Goal: Feedback & Contribution: Leave review/rating

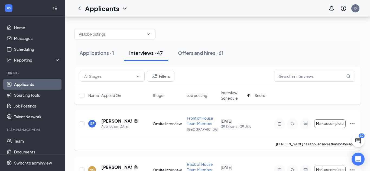
scroll to position [22, 0]
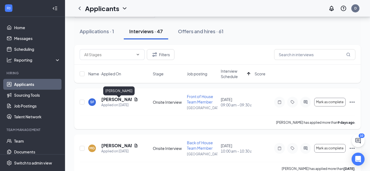
click at [114, 101] on h5 "[PERSON_NAME]" at bounding box center [116, 100] width 30 height 6
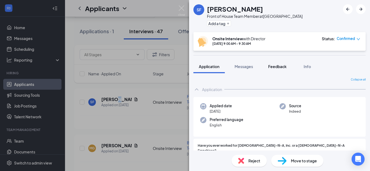
click at [279, 67] on span "Feedback" at bounding box center [277, 66] width 18 height 5
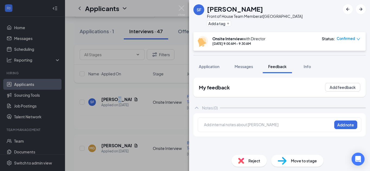
click at [368, 71] on div "Application Messages Feedback Info" at bounding box center [279, 67] width 181 height 14
click at [277, 65] on span "Feedback" at bounding box center [277, 66] width 18 height 5
click at [275, 68] on span "Feedback" at bounding box center [277, 66] width 18 height 5
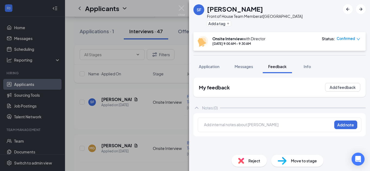
click at [271, 67] on span "Feedback" at bounding box center [277, 66] width 18 height 5
click at [359, 11] on icon "ArrowRight" at bounding box center [360, 9] width 6 height 6
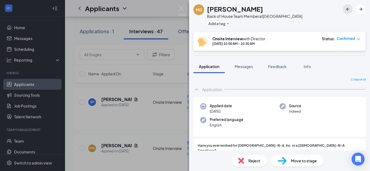
click at [346, 11] on icon "ArrowLeftNew" at bounding box center [347, 9] width 6 height 6
click at [278, 67] on span "Feedback" at bounding box center [277, 66] width 18 height 5
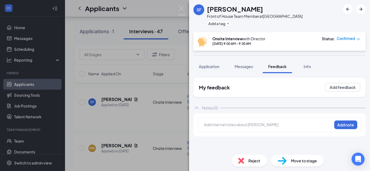
click at [160, 118] on div "SF [PERSON_NAME] Front of House Team Member at [GEOGRAPHIC_DATA] Add a tag Onsi…" at bounding box center [185, 85] width 370 height 171
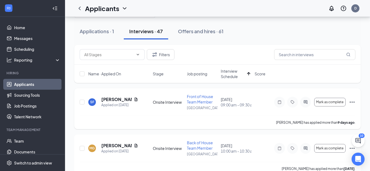
click at [204, 102] on span "Front of House Team Member" at bounding box center [200, 99] width 26 height 10
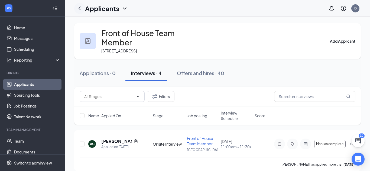
click at [79, 8] on icon "ChevronLeft" at bounding box center [79, 8] width 6 height 6
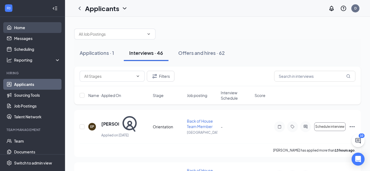
click at [22, 26] on link "Home" at bounding box center [37, 27] width 46 height 11
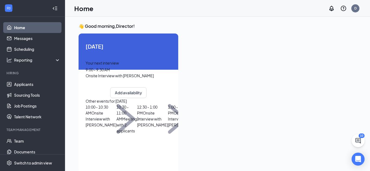
click at [117, 79] on div "Your next interview 9:00 - 9:30 AM Onsite Interview with [PERSON_NAME]" at bounding box center [129, 69] width 86 height 19
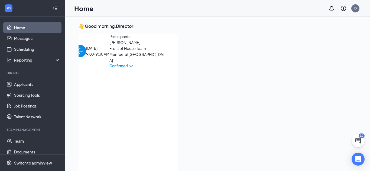
click at [67, 79] on div "Your next interview 9:00 - 9:30 AM Onsite Interview with [PERSON_NAME]" at bounding box center [24, 69] width 86 height 19
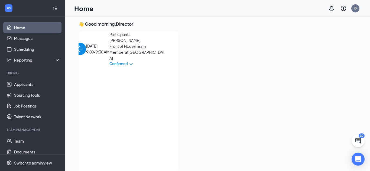
click at [86, 47] on img "back-button" at bounding box center [80, 49] width 12 height 12
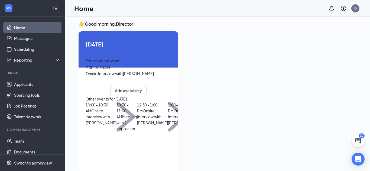
click at [189, 78] on div at bounding box center [269, 99] width 174 height 137
click at [110, 70] on span "9:00 - 9:30 AM" at bounding box center [98, 67] width 24 height 5
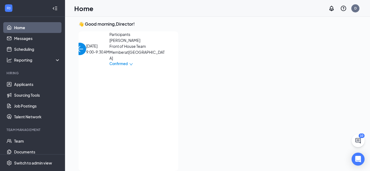
click at [114, 43] on span "[PERSON_NAME]" at bounding box center [137, 40] width 57 height 6
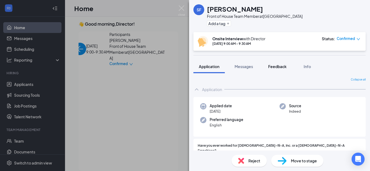
click at [277, 67] on span "Feedback" at bounding box center [277, 66] width 18 height 5
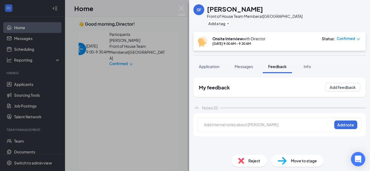
click at [356, 157] on icon "Open Intercom Messenger" at bounding box center [357, 159] width 6 height 7
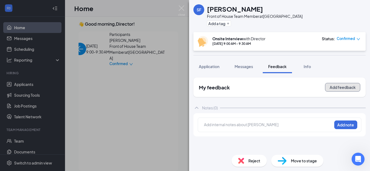
click at [341, 89] on button "Add feedback" at bounding box center [342, 87] width 35 height 9
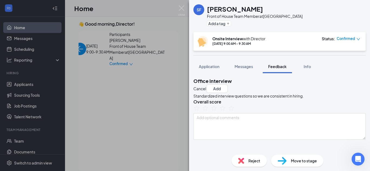
click at [20, 29] on div "SF [PERSON_NAME] Front of House Team Member at [GEOGRAPHIC_DATA] Add a tag Onsi…" at bounding box center [185, 85] width 370 height 171
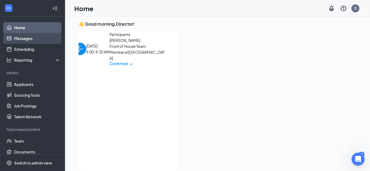
click at [27, 40] on link "Messages" at bounding box center [37, 38] width 46 height 11
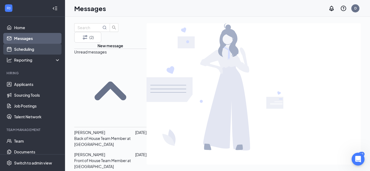
click at [30, 51] on link "Scheduling" at bounding box center [37, 49] width 46 height 11
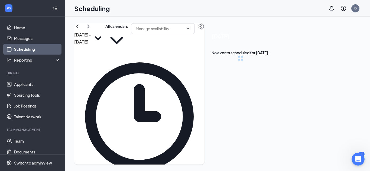
scroll to position [266, 0]
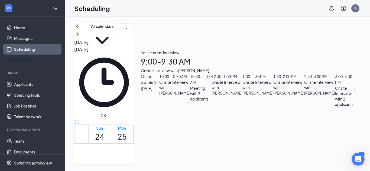
click at [367, 54] on div "[DATE] - [DATE] All calendars CST Sun 24 Mon 25 Tue 26 Wed 27 Thu 28 Fri 29 Sat…" at bounding box center [218, 94] width 307 height 155
click at [190, 96] on div "Onsite Interview with [PERSON_NAME]" at bounding box center [174, 88] width 31 height 16
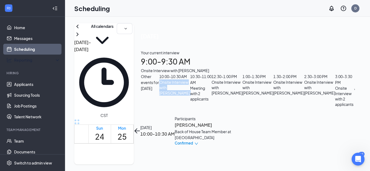
click at [231, 122] on div "[DATE] 10:00-10:30 AM Participants [PERSON_NAME] Back of House Team Member at […" at bounding box center [183, 131] width 98 height 30
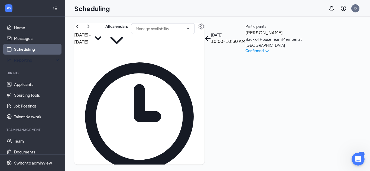
click at [369, 150] on div "[DATE] - [DATE] All calendars CST Sun 24 Mon 25 Tue 26 Wed 27 Thu 28 Fri 29 Sat…" at bounding box center [217, 94] width 305 height 155
click at [259, 57] on div "[DATE] - [DATE] All calendars CST Sun 24 Mon 25 Tue 26 Wed 27 Thu 28 Fri 29 Sat…" at bounding box center [217, 94] width 286 height 142
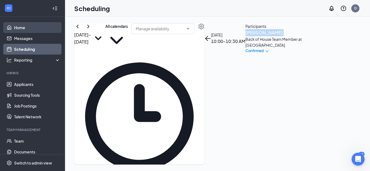
click at [18, 29] on link "Home" at bounding box center [37, 27] width 46 height 11
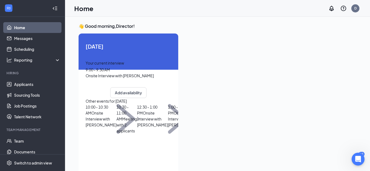
click at [116, 127] on span "Onsite Interview with [PERSON_NAME]" at bounding box center [101, 119] width 31 height 17
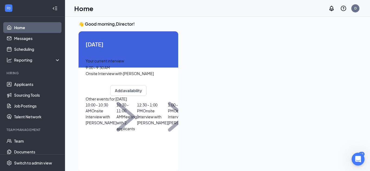
click at [116, 125] on span "Onsite Interview with [PERSON_NAME]" at bounding box center [101, 117] width 31 height 17
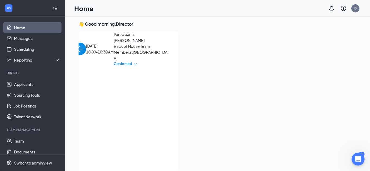
click at [114, 43] on span "[PERSON_NAME]" at bounding box center [142, 40] width 57 height 6
click at [86, 45] on img "back-button" at bounding box center [80, 49] width 12 height 12
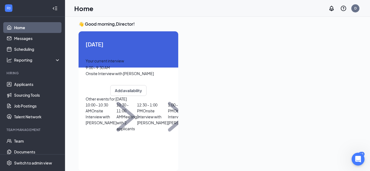
click at [135, 132] on img at bounding box center [125, 117] width 19 height 30
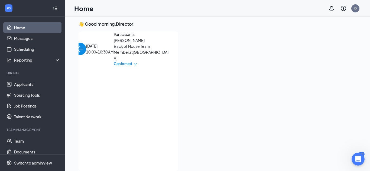
click at [114, 43] on span "[PERSON_NAME]" at bounding box center [142, 40] width 57 height 6
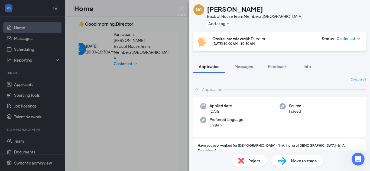
click at [357, 111] on div "Source Indeed" at bounding box center [318, 108] width 79 height 11
click at [281, 65] on span "Feedback" at bounding box center [277, 66] width 18 height 5
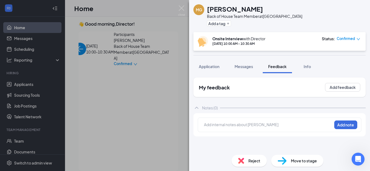
click at [369, 88] on div "My feedback Add feedback Notes (0) Add internal notes about [PERSON_NAME] Add n…" at bounding box center [279, 111] width 181 height 77
click at [369, 136] on div "My feedback Add feedback Notes (0) Add internal notes about [PERSON_NAME] Add n…" at bounding box center [279, 111] width 181 height 77
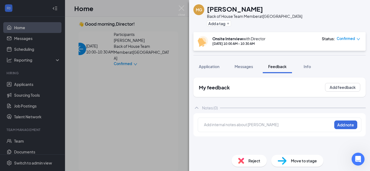
click at [261, 129] on div "Add internal notes about [PERSON_NAME] Add note" at bounding box center [279, 125] width 163 height 15
click at [228, 90] on h2 "My feedback" at bounding box center [214, 87] width 31 height 7
click at [273, 67] on span "Feedback" at bounding box center [277, 66] width 18 height 5
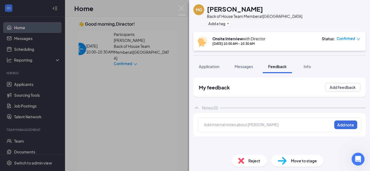
click at [273, 67] on span "Feedback" at bounding box center [277, 66] width 18 height 5
click at [277, 65] on span "Feedback" at bounding box center [277, 66] width 18 height 5
click at [279, 68] on span "Feedback" at bounding box center [277, 66] width 18 height 5
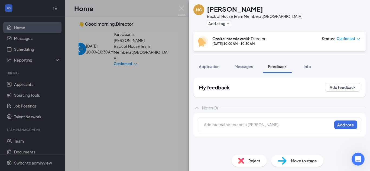
click at [279, 68] on span "Feedback" at bounding box center [277, 66] width 18 height 5
click at [346, 87] on button "Add feedback" at bounding box center [342, 87] width 35 height 9
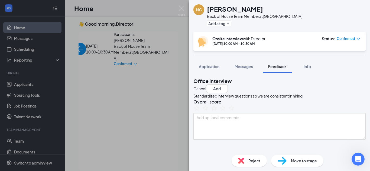
click at [324, 99] on div "Standardized interview questions so we are consistent in hiring." at bounding box center [279, 96] width 172 height 6
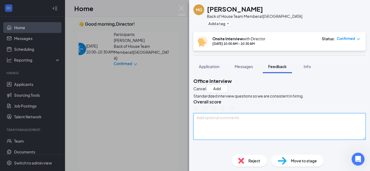
click at [337, 140] on textarea at bounding box center [279, 126] width 172 height 27
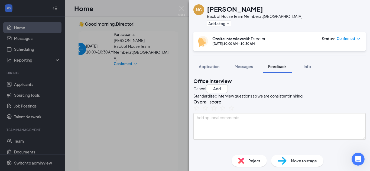
click at [366, 144] on div "Office Interview Cancel Add Standardized interview questions so we are consiste…" at bounding box center [279, 111] width 181 height 77
click at [366, 133] on div "Office Interview Cancel Add Standardized interview questions so we are consiste…" at bounding box center [279, 111] width 181 height 77
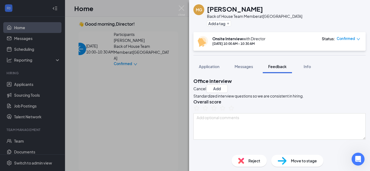
click at [366, 133] on div "Office Interview Cancel Add Standardized interview questions so we are consiste…" at bounding box center [279, 111] width 181 height 77
click at [330, 105] on h3 "Overall score" at bounding box center [279, 102] width 172 height 6
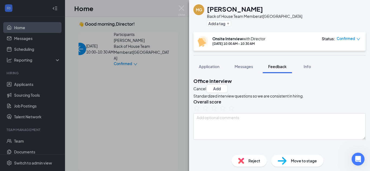
click at [330, 105] on h3 "Overall score" at bounding box center [279, 102] width 172 height 6
click at [281, 67] on span "Feedback" at bounding box center [277, 66] width 18 height 5
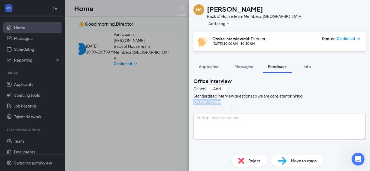
click at [262, 89] on div "Office Interview Cancel Add" at bounding box center [279, 85] width 172 height 15
click at [86, 45] on div "MG [PERSON_NAME] Back of House Team Member at [GEOGRAPHIC_DATA] Add a tag Onsit…" at bounding box center [185, 85] width 370 height 171
click at [86, 45] on img "back-button" at bounding box center [80, 49] width 12 height 12
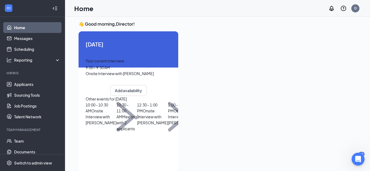
click at [135, 132] on img at bounding box center [125, 117] width 19 height 30
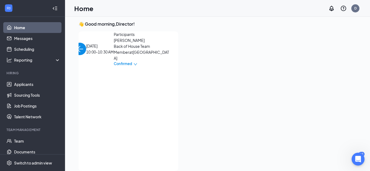
click at [114, 43] on span "[PERSON_NAME]" at bounding box center [142, 40] width 57 height 6
click at [86, 44] on img "back-button" at bounding box center [80, 49] width 12 height 12
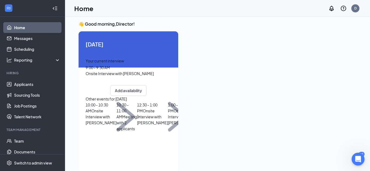
click at [117, 76] on span "Onsite Interview with [PERSON_NAME]" at bounding box center [120, 73] width 68 height 5
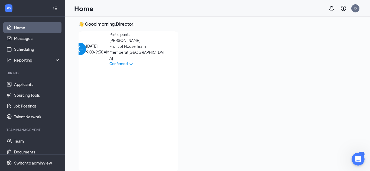
click at [49, 76] on span "Onsite Interview with [PERSON_NAME]" at bounding box center [15, 73] width 68 height 5
click at [109, 43] on span "[PERSON_NAME]" at bounding box center [137, 40] width 57 height 6
click at [101, 75] on div at bounding box center [185, 85] width 370 height 171
click at [109, 43] on span "[PERSON_NAME]" at bounding box center [137, 40] width 57 height 6
click at [101, 75] on div "SF [PERSON_NAME] Front of House Team Member at [GEOGRAPHIC_DATA] Add a tag Onsi…" at bounding box center [185, 85] width 370 height 171
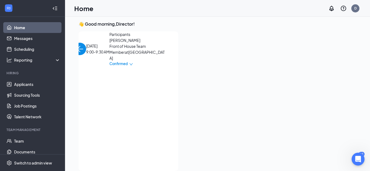
click at [109, 43] on span "[PERSON_NAME]" at bounding box center [137, 40] width 57 height 6
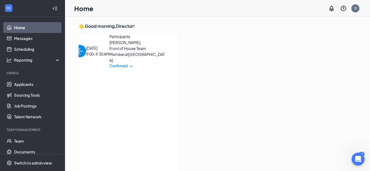
click at [246, 69] on div at bounding box center [269, 102] width 174 height 137
click at [86, 48] on img "back-button" at bounding box center [80, 51] width 12 height 12
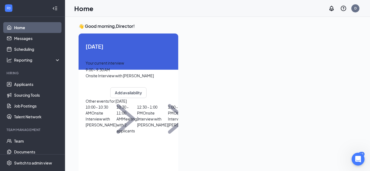
click at [135, 134] on img at bounding box center [125, 119] width 19 height 30
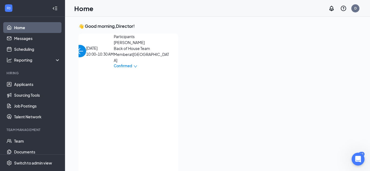
scroll to position [2, 0]
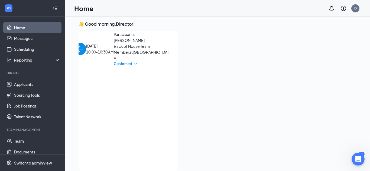
click at [116, 61] on span "Back of House Team Member at [GEOGRAPHIC_DATA]" at bounding box center [142, 52] width 57 height 18
click at [114, 43] on span "[PERSON_NAME]" at bounding box center [142, 40] width 57 height 6
click at [98, 73] on div "MG [PERSON_NAME] Back of House Team Member at [GEOGRAPHIC_DATA] Add a tag Onsit…" at bounding box center [185, 85] width 370 height 171
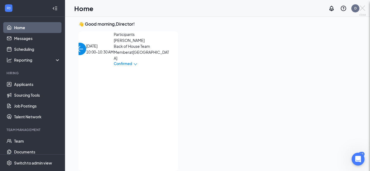
click at [98, 73] on div "MG [PERSON_NAME] Back of House Team Member at [GEOGRAPHIC_DATA] Add a tag Onsit…" at bounding box center [185, 85] width 370 height 171
click at [114, 43] on span "[PERSON_NAME]" at bounding box center [142, 40] width 57 height 6
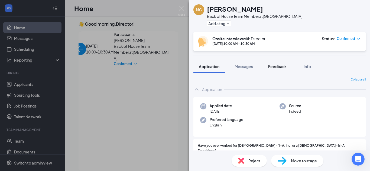
click at [276, 66] on span "Feedback" at bounding box center [277, 66] width 18 height 5
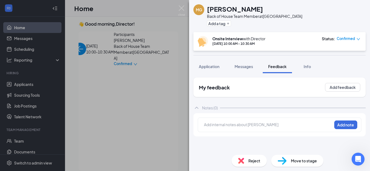
click at [283, 121] on div "Add internal notes about [PERSON_NAME] Add note" at bounding box center [279, 125] width 163 height 15
click at [282, 130] on div "Add internal notes about [PERSON_NAME] Add note" at bounding box center [279, 125] width 163 height 15
click at [283, 141] on div "My feedback Add feedback Notes (0) Add internal notes about [PERSON_NAME] Add n…" at bounding box center [279, 114] width 172 height 73
click at [274, 124] on div at bounding box center [267, 125] width 127 height 6
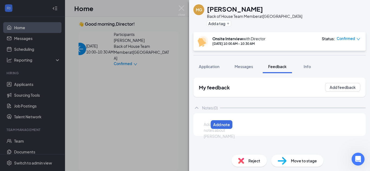
click at [208, 124] on div at bounding box center [206, 125] width 4 height 6
click at [219, 88] on h2 "My feedback" at bounding box center [214, 87] width 31 height 7
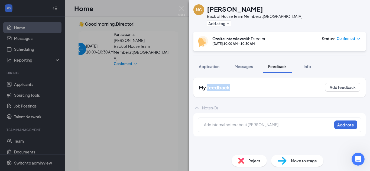
click at [256, 85] on div "My feedback Add feedback" at bounding box center [279, 87] width 172 height 19
click at [263, 126] on div at bounding box center [267, 125] width 127 height 6
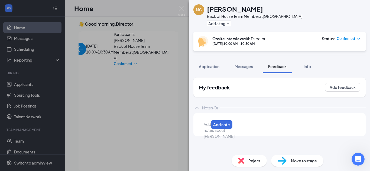
click at [208, 126] on div at bounding box center [206, 125] width 4 height 6
click at [339, 147] on div "My feedback Add feedback Notes (0) Add internal notes about [PERSON_NAME] Add n…" at bounding box center [279, 114] width 172 height 73
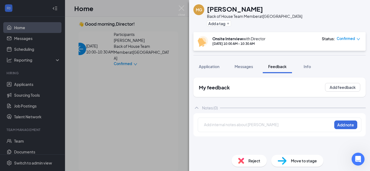
click at [339, 147] on div "My feedback Add feedback Notes (0) Add internal notes about [PERSON_NAME] Add n…" at bounding box center [279, 114] width 172 height 73
click at [307, 68] on span "Info" at bounding box center [306, 66] width 7 height 5
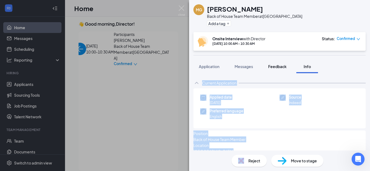
click at [276, 67] on span "Feedback" at bounding box center [277, 66] width 18 height 5
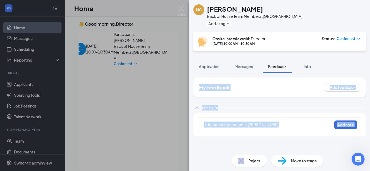
click at [270, 103] on div "Notes (0)" at bounding box center [279, 108] width 172 height 11
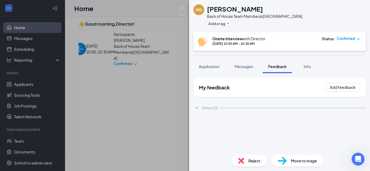
click at [196, 109] on icon "ChevronDown" at bounding box center [196, 108] width 6 height 6
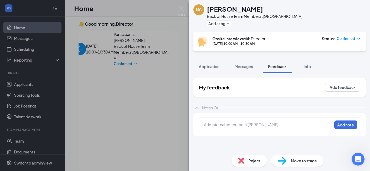
click at [206, 109] on div "Notes (0)" at bounding box center [210, 107] width 16 height 5
click at [303, 162] on span "Move to stage" at bounding box center [304, 161] width 26 height 6
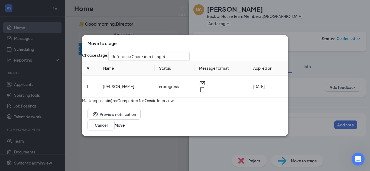
click at [284, 42] on icon "Cross" at bounding box center [285, 43] width 3 height 3
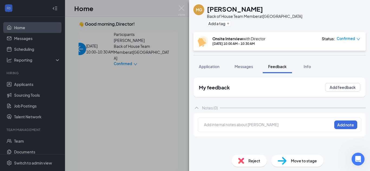
click at [274, 125] on div at bounding box center [267, 125] width 127 height 6
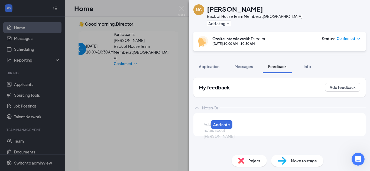
click at [208, 125] on div at bounding box center [206, 125] width 4 height 6
click at [280, 143] on div "My feedback Add feedback Notes (0) Add internal notes about [PERSON_NAME] Add n…" at bounding box center [279, 114] width 172 height 73
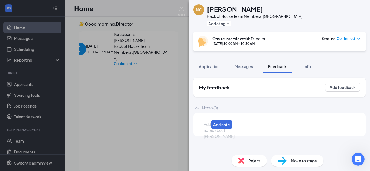
click at [280, 143] on div "My feedback Add feedback Notes (0) Add internal notes about [PERSON_NAME] Add n…" at bounding box center [279, 114] width 172 height 73
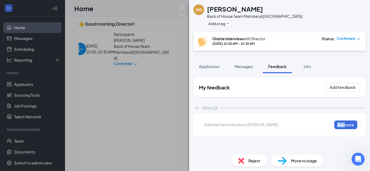
click at [280, 143] on div "My feedback Add feedback Notes (0) Add internal notes about [PERSON_NAME] Add n…" at bounding box center [279, 114] width 172 height 73
click at [181, 8] on img at bounding box center [181, 10] width 7 height 11
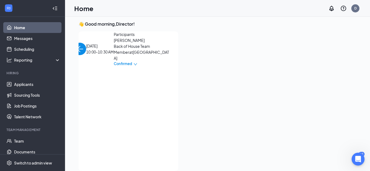
click at [21, 27] on link "Home" at bounding box center [37, 27] width 46 height 11
click at [114, 43] on span "[PERSON_NAME]" at bounding box center [142, 40] width 57 height 6
click at [28, 51] on link "Scheduling" at bounding box center [37, 49] width 46 height 11
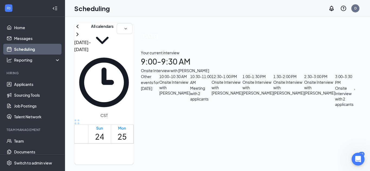
scroll to position [266, 0]
click at [354, 105] on div "[DATE] Your current interview 9:00 - 9:30 AM Onsite Interview with [PERSON_NAME…" at bounding box center [248, 69] width 229 height 93
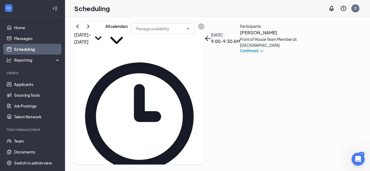
click at [297, 54] on div "[DATE] 9:00-9:30 AM Participants [PERSON_NAME] Front of House Team Member at [G…" at bounding box center [250, 38] width 92 height 30
click at [285, 36] on h3 "[PERSON_NAME]" at bounding box center [268, 32] width 57 height 7
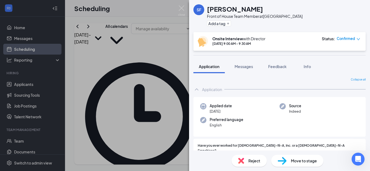
click at [349, 124] on div "Applied date [DATE] Source Indeed Preferred language English" at bounding box center [279, 117] width 172 height 40
click at [361, 143] on div at bounding box center [361, 148] width 0 height 10
click at [274, 66] on span "Feedback" at bounding box center [277, 66] width 18 height 5
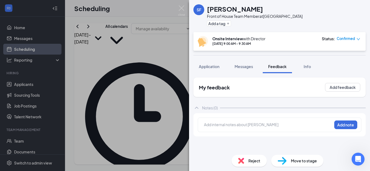
click at [367, 123] on div "My feedback Add feedback Notes (0) Add internal notes about [PERSON_NAME] Add n…" at bounding box center [279, 111] width 181 height 77
click at [310, 134] on div "Add internal notes about [PERSON_NAME] Add note" at bounding box center [279, 124] width 172 height 23
click at [274, 67] on span "Feedback" at bounding box center [277, 66] width 18 height 5
click at [334, 87] on button "Add feedback" at bounding box center [342, 87] width 35 height 9
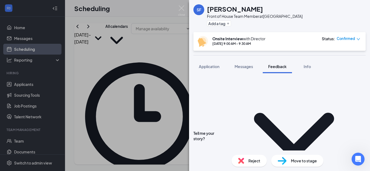
scroll to position [91, 0]
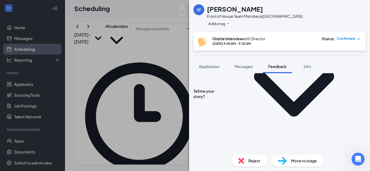
scroll to position [146, 0]
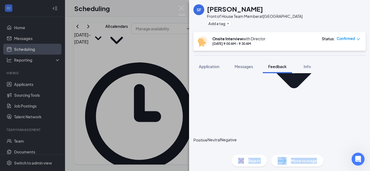
drag, startPoint x: 319, startPoint y: 146, endPoint x: 318, endPoint y: 152, distance: 5.1
click at [318, 152] on div "SF [PERSON_NAME] Front of House Team Member at [GEOGRAPHIC_DATA] Add a tag Onsi…" at bounding box center [279, 85] width 181 height 171
drag, startPoint x: 311, startPoint y: 84, endPoint x: 310, endPoint y: 92, distance: 7.6
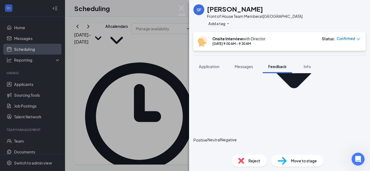
drag, startPoint x: 319, startPoint y: 120, endPoint x: 318, endPoint y: 131, distance: 10.6
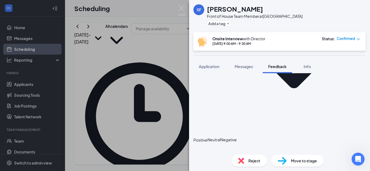
click at [217, 66] on span "Application" at bounding box center [209, 66] width 21 height 5
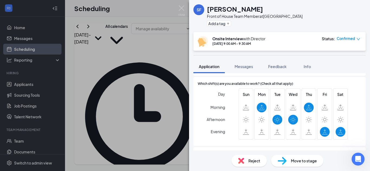
scroll to position [322, 0]
click at [200, 125] on div "Day Morning Afternoon Evening" at bounding box center [211, 114] width 27 height 53
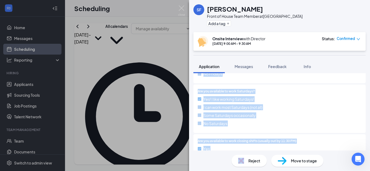
scroll to position [553, 0]
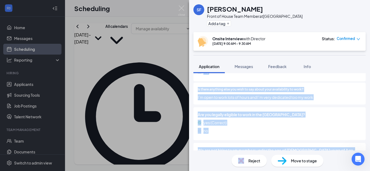
drag, startPoint x: 198, startPoint y: 130, endPoint x: 205, endPoint y: 157, distance: 27.3
click at [205, 157] on div "SF [PERSON_NAME] Front of House Team Member at [GEOGRAPHIC_DATA] Add a tag Onsi…" at bounding box center [279, 85] width 181 height 171
click at [203, 97] on div "Is there anything else you wish to say about your availability to work? I’m ope…" at bounding box center [279, 94] width 172 height 22
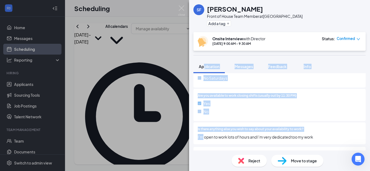
drag, startPoint x: 202, startPoint y: 97, endPoint x: 203, endPoint y: 70, distance: 27.1
click at [203, 70] on div "SF [PERSON_NAME] Front of House Team Member at [GEOGRAPHIC_DATA] Add a tag Onsi…" at bounding box center [279, 85] width 181 height 171
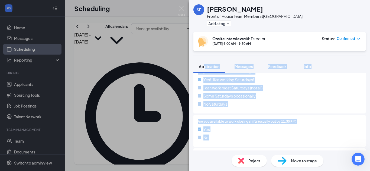
click at [352, 85] on div "I can work most Saturdays (not all)" at bounding box center [279, 88] width 163 height 6
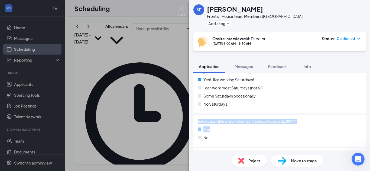
drag, startPoint x: 350, startPoint y: 107, endPoint x: 349, endPoint y: 126, distance: 18.2
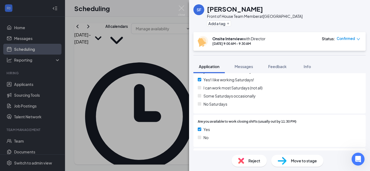
click at [349, 136] on div "Yes No" at bounding box center [279, 135] width 163 height 16
click at [336, 149] on div "Is there anything else you wish to say about your availability to work? I’m ope…" at bounding box center [279, 160] width 172 height 22
drag, startPoint x: 337, startPoint y: 145, endPoint x: 327, endPoint y: 147, distance: 9.6
click at [327, 149] on div "Is there anything else you wish to say about your availability to work? I’m ope…" at bounding box center [279, 160] width 172 height 22
click at [321, 101] on div "No Saturdays" at bounding box center [279, 104] width 163 height 6
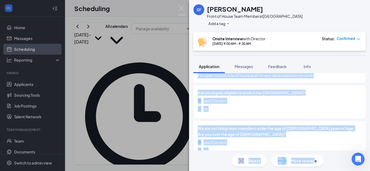
drag, startPoint x: 313, startPoint y: 97, endPoint x: 315, endPoint y: 153, distance: 56.3
click at [315, 153] on div "SF [PERSON_NAME] Front of House Team Member at [GEOGRAPHIC_DATA] Add a tag Onsi…" at bounding box center [279, 85] width 181 height 171
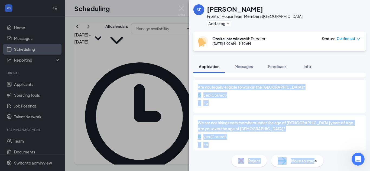
click at [174, 157] on div "SF [PERSON_NAME] Front of House Team Member at [GEOGRAPHIC_DATA] Add a tag Onsi…" at bounding box center [185, 85] width 370 height 171
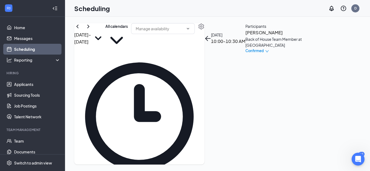
click at [291, 36] on h3 "[PERSON_NAME]" at bounding box center [273, 32] width 57 height 7
click at [290, 36] on h3 "[PERSON_NAME]" at bounding box center [273, 32] width 57 height 7
click at [23, 84] on link "Applicants" at bounding box center [37, 84] width 46 height 11
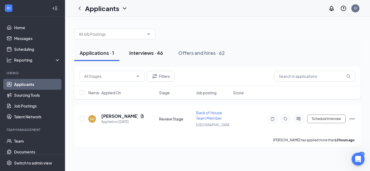
click at [143, 50] on div "Interviews · 46" at bounding box center [146, 53] width 34 height 7
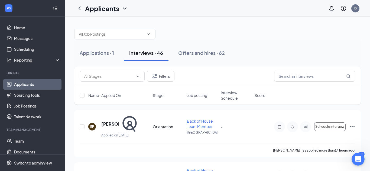
click at [230, 94] on span "Interview Schedule" at bounding box center [236, 95] width 31 height 11
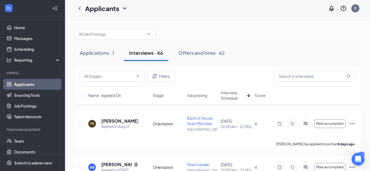
click at [248, 96] on icon "ArrowDown" at bounding box center [248, 95] width 6 height 6
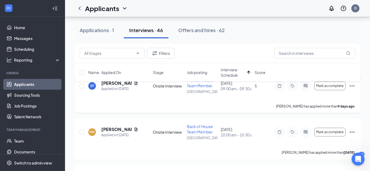
scroll to position [65, 0]
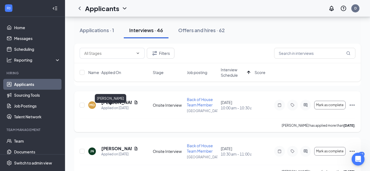
click at [120, 106] on h5 "[PERSON_NAME]" at bounding box center [116, 103] width 30 height 6
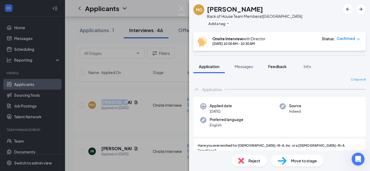
click at [281, 65] on span "Feedback" at bounding box center [277, 66] width 18 height 5
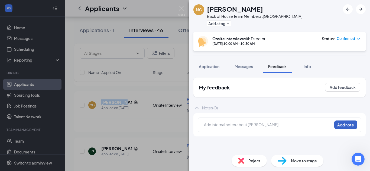
click at [341, 127] on button "Add note" at bounding box center [345, 125] width 23 height 9
click at [350, 85] on button "Add feedback" at bounding box center [342, 87] width 35 height 9
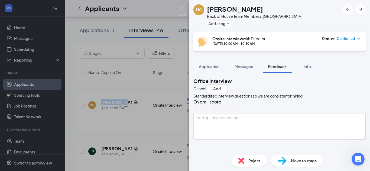
click at [292, 105] on h3 "Overall score" at bounding box center [279, 102] width 172 height 6
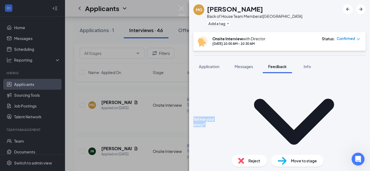
drag, startPoint x: 246, startPoint y: 111, endPoint x: 246, endPoint y: 140, distance: 29.2
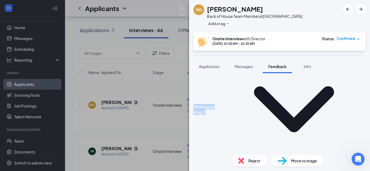
drag, startPoint x: 322, startPoint y: 103, endPoint x: 321, endPoint y: 94, distance: 8.8
drag, startPoint x: 322, startPoint y: 106, endPoint x: 321, endPoint y: 92, distance: 14.7
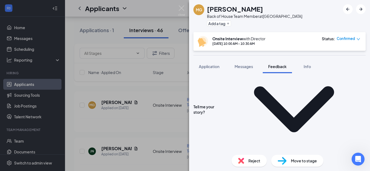
drag, startPoint x: 328, startPoint y: 62, endPoint x: 329, endPoint y: 58, distance: 4.6
click at [329, 58] on div "MG [PERSON_NAME] Back of House Team Member at [GEOGRAPHIC_DATA] Add a tag Onsit…" at bounding box center [279, 85] width 181 height 171
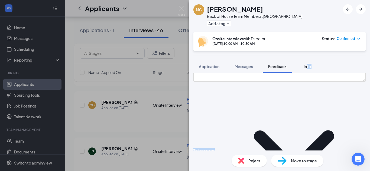
scroll to position [18, 0]
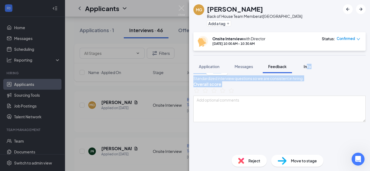
drag, startPoint x: 309, startPoint y: 94, endPoint x: 308, endPoint y: 72, distance: 22.0
click at [308, 72] on div "MG [PERSON_NAME] Back of House Team Member at [GEOGRAPHIC_DATA] Add a tag Onsit…" at bounding box center [279, 85] width 181 height 171
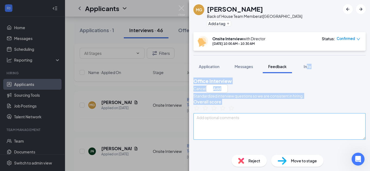
click at [350, 133] on textarea at bounding box center [279, 126] width 172 height 27
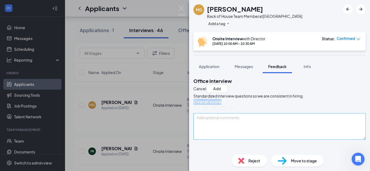
drag, startPoint x: 344, startPoint y: 104, endPoint x: 337, endPoint y: 147, distance: 43.9
click at [337, 140] on div "Standardized interview questions so we are consistent in hiring. Overall score" at bounding box center [279, 116] width 172 height 47
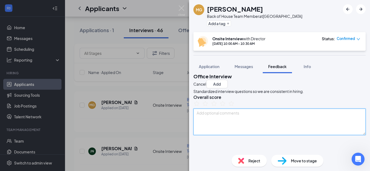
drag, startPoint x: 337, startPoint y: 147, endPoint x: 334, endPoint y: 147, distance: 3.1
click at [334, 135] on textarea at bounding box center [279, 122] width 172 height 27
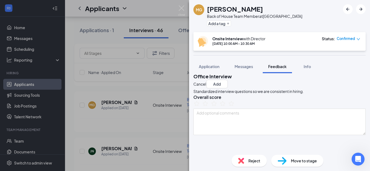
click at [339, 100] on h3 "Overall score" at bounding box center [279, 97] width 172 height 6
drag, startPoint x: 337, startPoint y: 118, endPoint x: 338, endPoint y: 154, distance: 36.0
click at [338, 154] on div "MG [PERSON_NAME] Back of House Team Member at [GEOGRAPHIC_DATA] Add a tag Onsit…" at bounding box center [279, 85] width 181 height 171
drag, startPoint x: 334, startPoint y: 118, endPoint x: 333, endPoint y: 150, distance: 31.9
click at [333, 135] on div "Standardized interview questions so we are consistent in hiring. Overall score" at bounding box center [279, 111] width 172 height 47
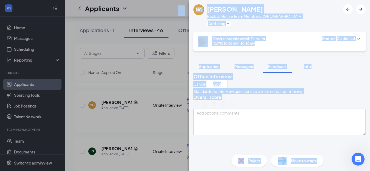
drag, startPoint x: 333, startPoint y: 151, endPoint x: 329, endPoint y: 172, distance: 21.0
click at [329, 106] on html "Home Messages Scheduling Reporting Hiring Applicants Sourcing Tools Job Posting…" at bounding box center [185, 20] width 370 height 171
click at [340, 129] on textarea at bounding box center [279, 122] width 172 height 27
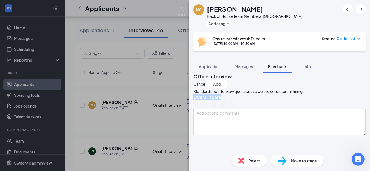
drag, startPoint x: 337, startPoint y: 116, endPoint x: 335, endPoint y: 96, distance: 20.1
click at [335, 96] on div "Standardized interview questions so we are consistent in hiring. Overall score" at bounding box center [279, 111] width 172 height 47
click at [311, 100] on h3 "Overall score" at bounding box center [279, 97] width 172 height 6
drag, startPoint x: 312, startPoint y: 103, endPoint x: 314, endPoint y: 96, distance: 7.0
click at [314, 96] on div "Standardized interview questions so we are consistent in hiring. Overall score" at bounding box center [279, 111] width 172 height 47
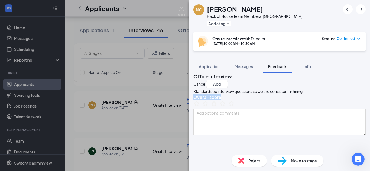
click at [316, 91] on div "Standardized interview questions so we are consistent in hiring. Overall score" at bounding box center [279, 111] width 172 height 47
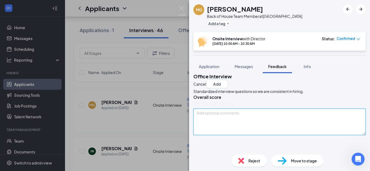
drag, startPoint x: 305, startPoint y: 146, endPoint x: 308, endPoint y: 99, distance: 46.6
click at [308, 99] on div "Standardized interview questions so we are consistent in hiring. Overall score" at bounding box center [279, 111] width 172 height 47
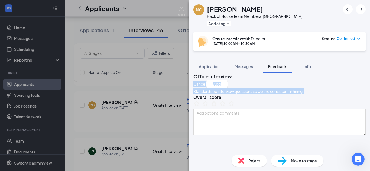
scroll to position [0, 0]
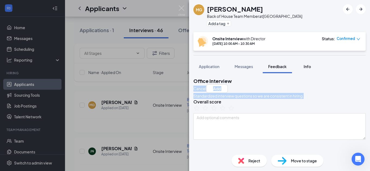
drag, startPoint x: 317, startPoint y: 93, endPoint x: 315, endPoint y: 72, distance: 21.5
click at [315, 72] on div "MG [PERSON_NAME] Back of House Team Member at [GEOGRAPHIC_DATA] Add a tag Onsit…" at bounding box center [279, 85] width 181 height 171
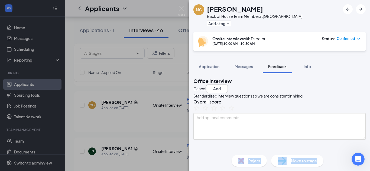
drag, startPoint x: 319, startPoint y: 124, endPoint x: 322, endPoint y: 156, distance: 32.0
click at [322, 156] on div "MG [PERSON_NAME] Back of House Team Member at [GEOGRAPHIC_DATA] Add a tag Onsit…" at bounding box center [279, 85] width 181 height 171
drag, startPoint x: 262, startPoint y: 120, endPoint x: 272, endPoint y: 124, distance: 10.5
click at [271, 125] on div "Standardized interview questions so we are consistent in hiring. Overall score" at bounding box center [279, 116] width 172 height 47
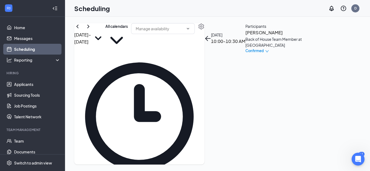
scroll to position [266, 0]
drag, startPoint x: 27, startPoint y: 83, endPoint x: 28, endPoint y: 94, distance: 10.3
click at [20, 88] on link "Applicants" at bounding box center [37, 84] width 46 height 11
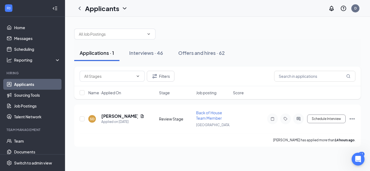
drag, startPoint x: 156, startPoint y: 53, endPoint x: 164, endPoint y: 63, distance: 12.5
click at [156, 53] on div "Interviews · 46" at bounding box center [146, 53] width 34 height 7
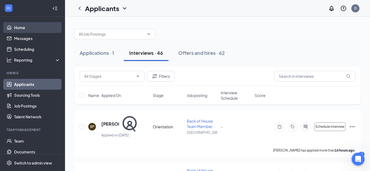
click at [19, 28] on link "Home" at bounding box center [37, 27] width 46 height 11
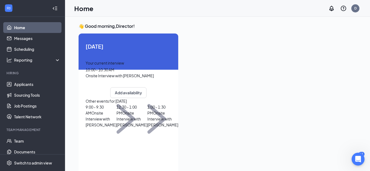
scroll to position [21, 0]
drag, startPoint x: 126, startPoint y: 58, endPoint x: 130, endPoint y: 59, distance: 3.9
click at [114, 67] on span "10:00 - 10:30 AM" at bounding box center [100, 69] width 29 height 5
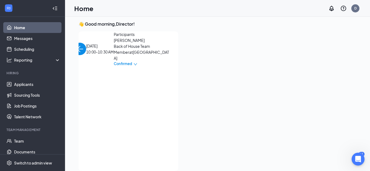
scroll to position [0, 0]
click at [67, 58] on div "Your current interview 10:00 - 10:30 AM Onsite Interview with [PERSON_NAME]" at bounding box center [24, 67] width 86 height 19
click at [114, 43] on span "[PERSON_NAME]" at bounding box center [142, 40] width 57 height 6
click at [103, 75] on body "Home Messages Scheduling Reporting Hiring Applicants Sourcing Tools Job Posting…" at bounding box center [185, 83] width 370 height 171
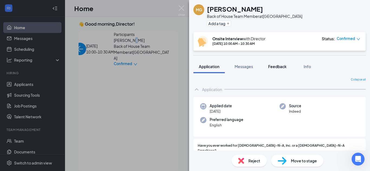
click at [276, 66] on span "Feedback" at bounding box center [277, 66] width 18 height 5
click at [277, 67] on span "Feedback" at bounding box center [277, 66] width 18 height 5
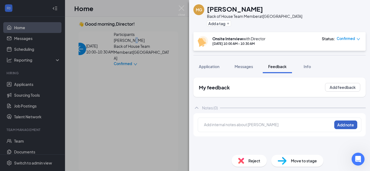
click at [345, 123] on button "Add note" at bounding box center [345, 125] width 23 height 9
click at [346, 88] on button "Add feedback" at bounding box center [342, 87] width 35 height 9
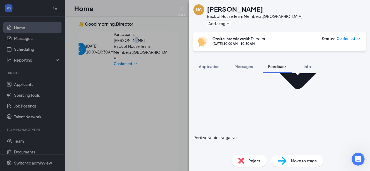
scroll to position [289, 0]
drag, startPoint x: 183, startPoint y: 8, endPoint x: 202, endPoint y: 123, distance: 116.5
click at [183, 8] on img at bounding box center [181, 10] width 7 height 11
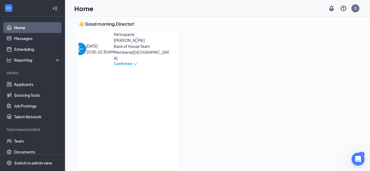
click at [19, 27] on link "Home" at bounding box center [37, 27] width 46 height 11
drag, startPoint x: 27, startPoint y: 51, endPoint x: 30, endPoint y: 56, distance: 6.1
click at [27, 51] on link "Scheduling" at bounding box center [37, 49] width 46 height 11
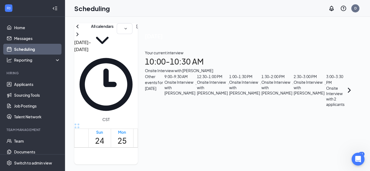
scroll to position [379, 0]
click at [228, 96] on div "Onsite Interview with [PERSON_NAME]" at bounding box center [212, 88] width 31 height 16
drag, startPoint x: 293, startPoint y: 150, endPoint x: 295, endPoint y: 152, distance: 3.3
click at [228, 96] on div "Onsite Interview with [PERSON_NAME]" at bounding box center [212, 88] width 31 height 16
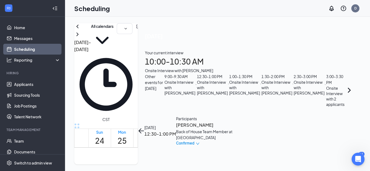
click at [233, 122] on h3 "[PERSON_NAME]" at bounding box center [204, 125] width 57 height 7
click at [26, 86] on link "Applicants" at bounding box center [37, 84] width 46 height 11
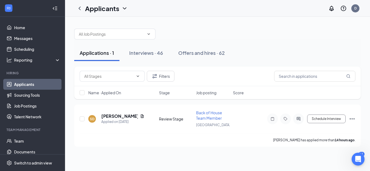
drag, startPoint x: 145, startPoint y: 53, endPoint x: 166, endPoint y: 66, distance: 25.2
click at [146, 53] on div "Interviews · 46" at bounding box center [146, 53] width 34 height 7
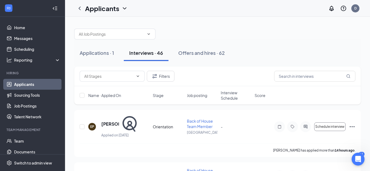
click at [227, 96] on span "Interview Schedule" at bounding box center [236, 95] width 31 height 11
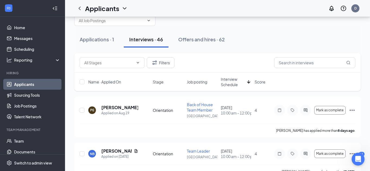
scroll to position [16, 0]
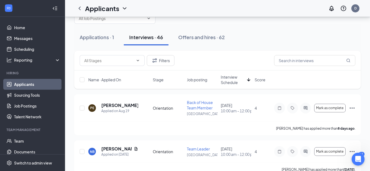
click at [248, 79] on icon "ArrowDown" at bounding box center [248, 79] width 3 height 3
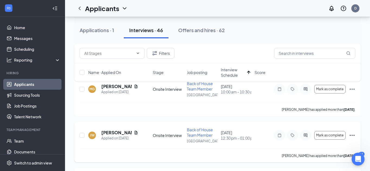
scroll to position [39, 0]
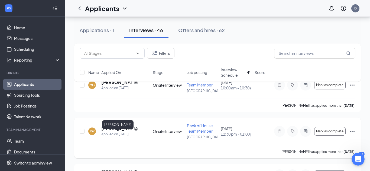
click at [113, 132] on h5 "[PERSON_NAME]" at bounding box center [116, 129] width 30 height 6
click at [113, 133] on body "Home Messages Scheduling Reporting Hiring Applicants Sourcing Tools Job Posting…" at bounding box center [185, 46] width 370 height 171
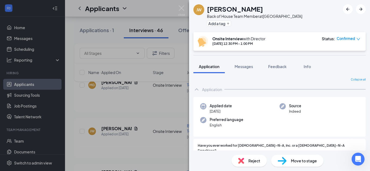
drag, startPoint x: 276, startPoint y: 67, endPoint x: 291, endPoint y: 136, distance: 70.6
click at [275, 67] on span "Feedback" at bounding box center [277, 66] width 18 height 5
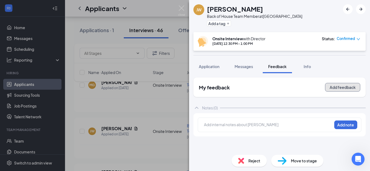
click at [335, 87] on button "Add feedback" at bounding box center [342, 87] width 35 height 9
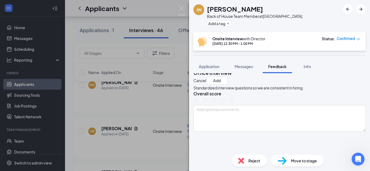
scroll to position [6, 0]
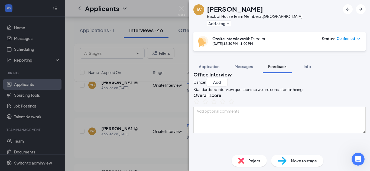
click at [243, 98] on h3 "Overall score" at bounding box center [279, 96] width 172 height 6
drag, startPoint x: 243, startPoint y: 108, endPoint x: 246, endPoint y: 105, distance: 3.8
click at [246, 98] on h3 "Overall score" at bounding box center [279, 96] width 172 height 6
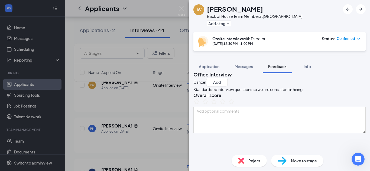
drag, startPoint x: 116, startPoint y: 103, endPoint x: 131, endPoint y: 33, distance: 71.3
click at [116, 102] on div "[PERSON_NAME] [PERSON_NAME] Back of House Team Member at [GEOGRAPHIC_DATA] Add …" at bounding box center [185, 85] width 370 height 171
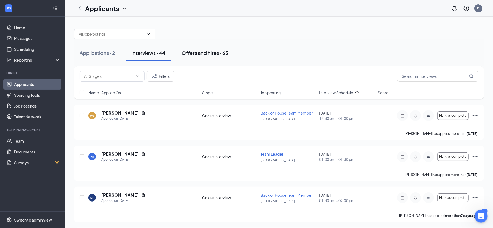
click at [216, 58] on button "Offers and hires · 63" at bounding box center [204, 53] width 57 height 16
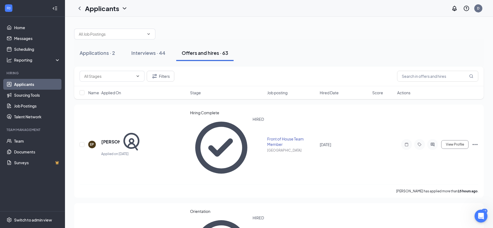
click at [106, 94] on span "Name · Applied On" at bounding box center [104, 92] width 33 height 5
click at [117, 95] on span "Name · Applied On" at bounding box center [104, 92] width 33 height 5
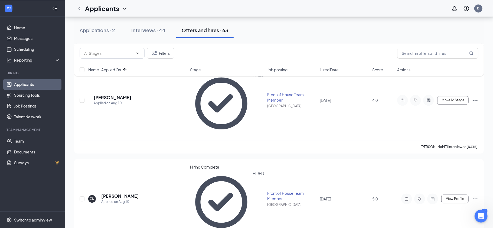
scroll to position [2306, 0]
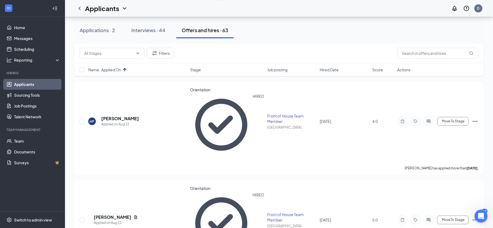
scroll to position [2778, 0]
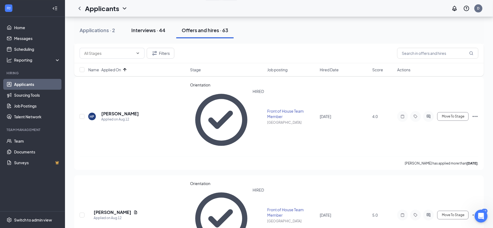
click at [154, 30] on div "Interviews · 44" at bounding box center [148, 30] width 34 height 7
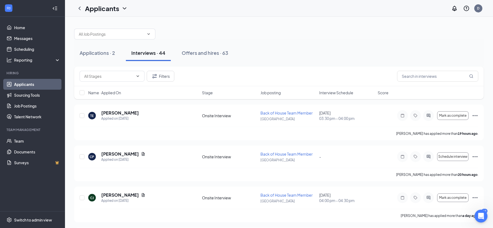
click at [218, 90] on div "Stage" at bounding box center [229, 92] width 55 height 5
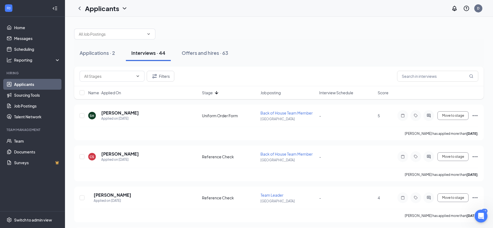
click at [349, 94] on span "Interview Schedule" at bounding box center [336, 92] width 34 height 5
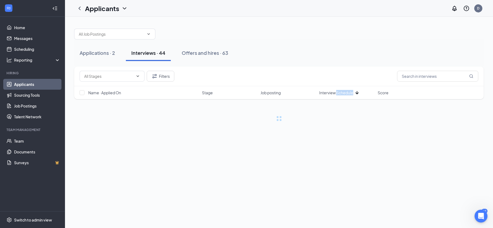
click at [349, 94] on span "Interview Schedule" at bounding box center [336, 92] width 34 height 5
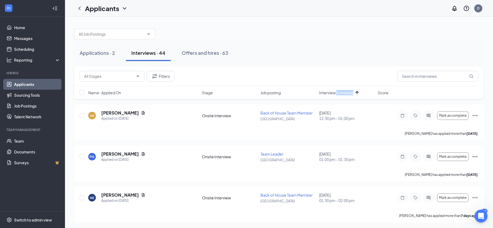
click at [343, 75] on div "Filters" at bounding box center [279, 76] width 399 height 11
click at [112, 115] on h5 "[PERSON_NAME]" at bounding box center [120, 113] width 38 height 6
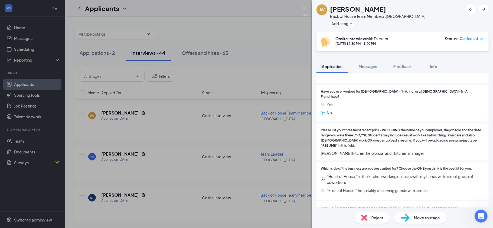
scroll to position [55, 0]
